Goal: Transaction & Acquisition: Purchase product/service

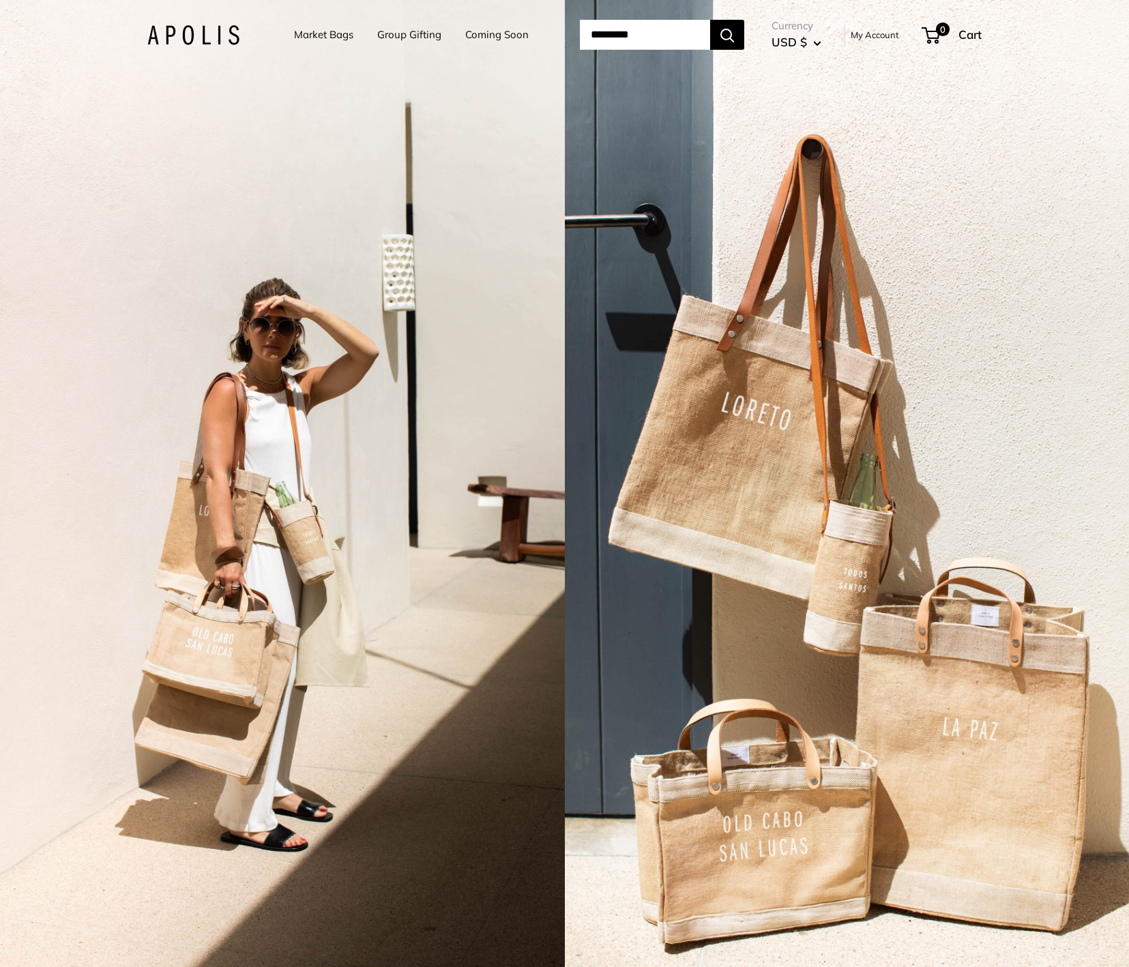
click at [296, 31] on link "Market Bags" at bounding box center [323, 34] width 59 height 19
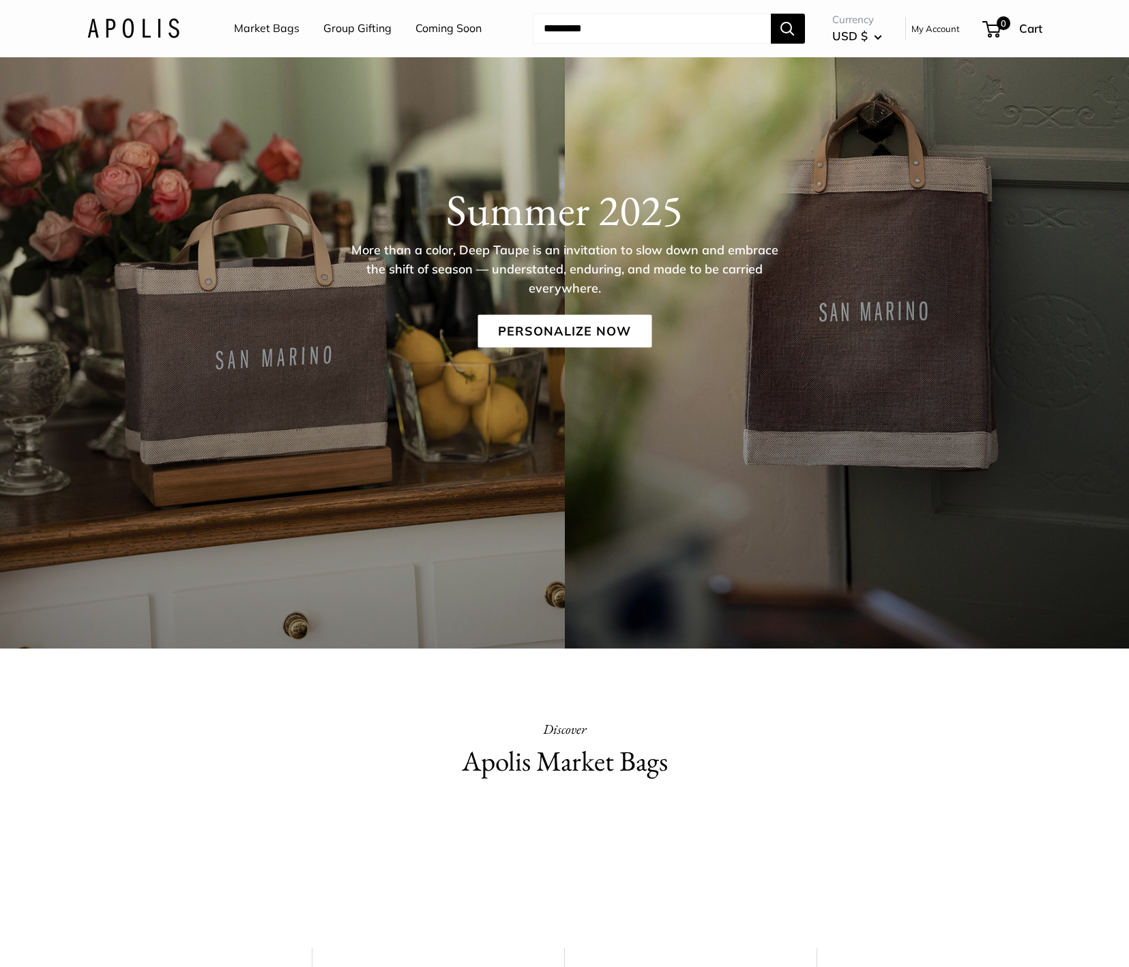
scroll to position [119, 0]
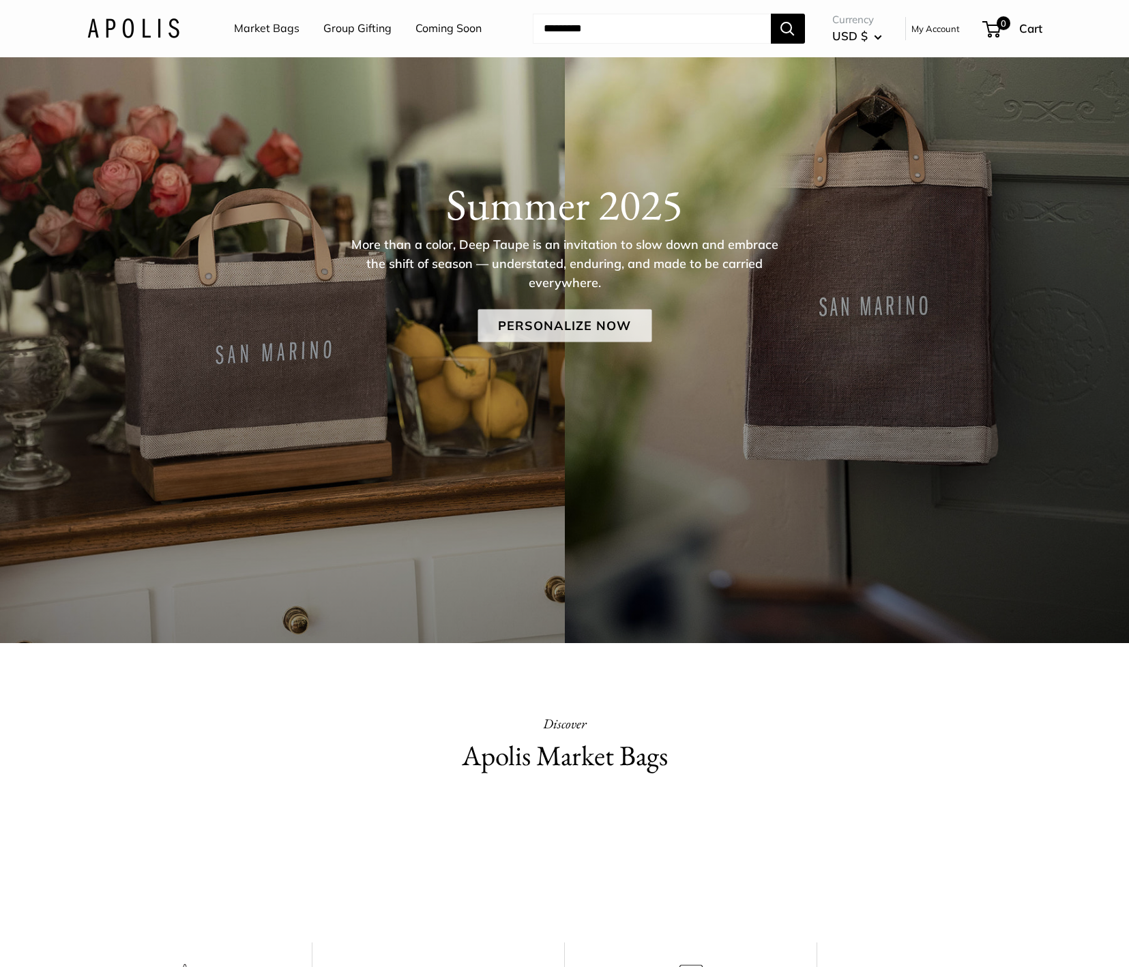
click at [524, 335] on link "Personalize Now" at bounding box center [565, 326] width 174 height 33
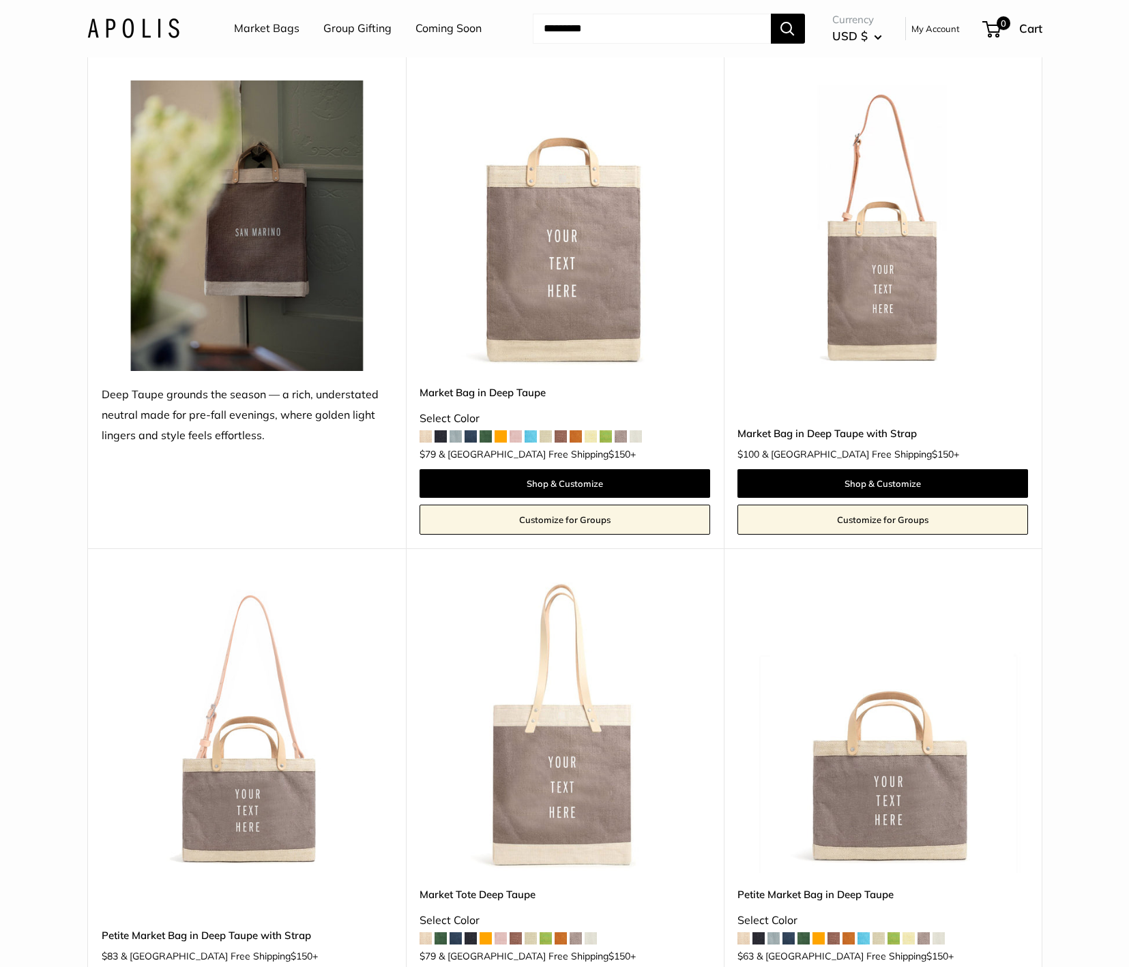
scroll to position [160, 0]
